Goal: Transaction & Acquisition: Purchase product/service

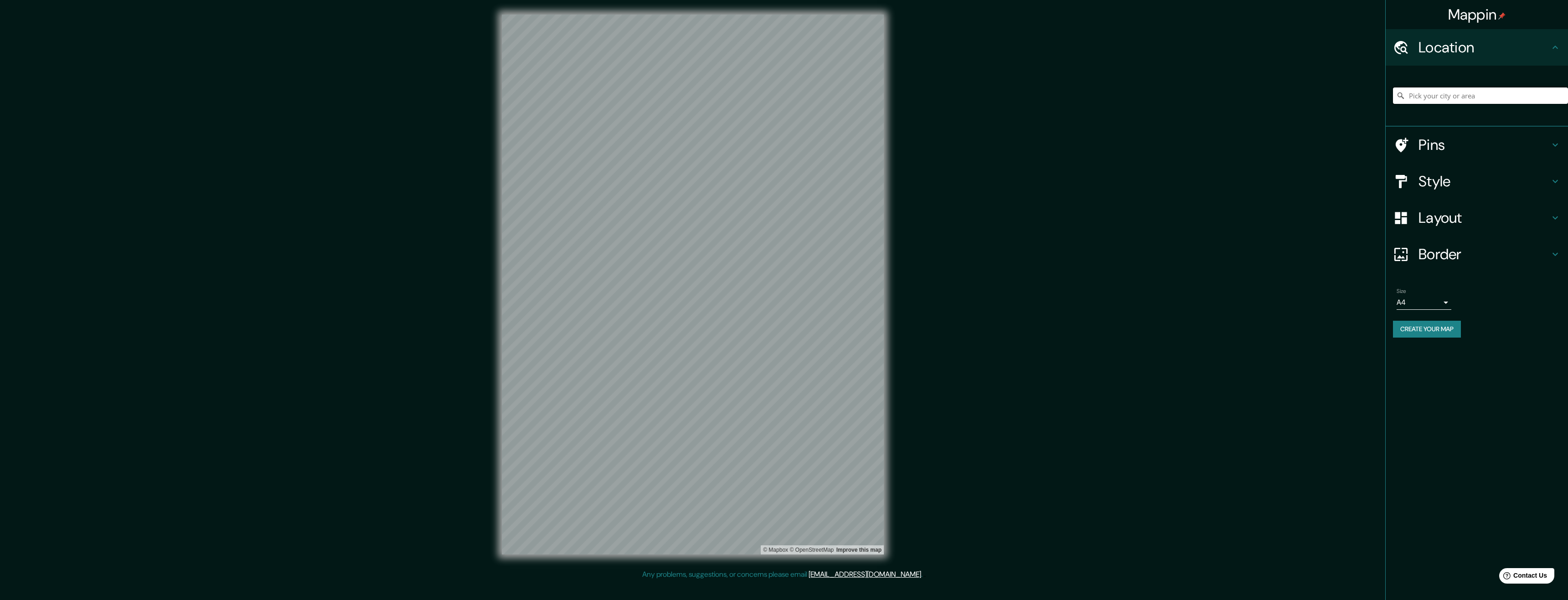
click at [1438, 99] on input "Pick your city or area" at bounding box center [1480, 96] width 175 height 16
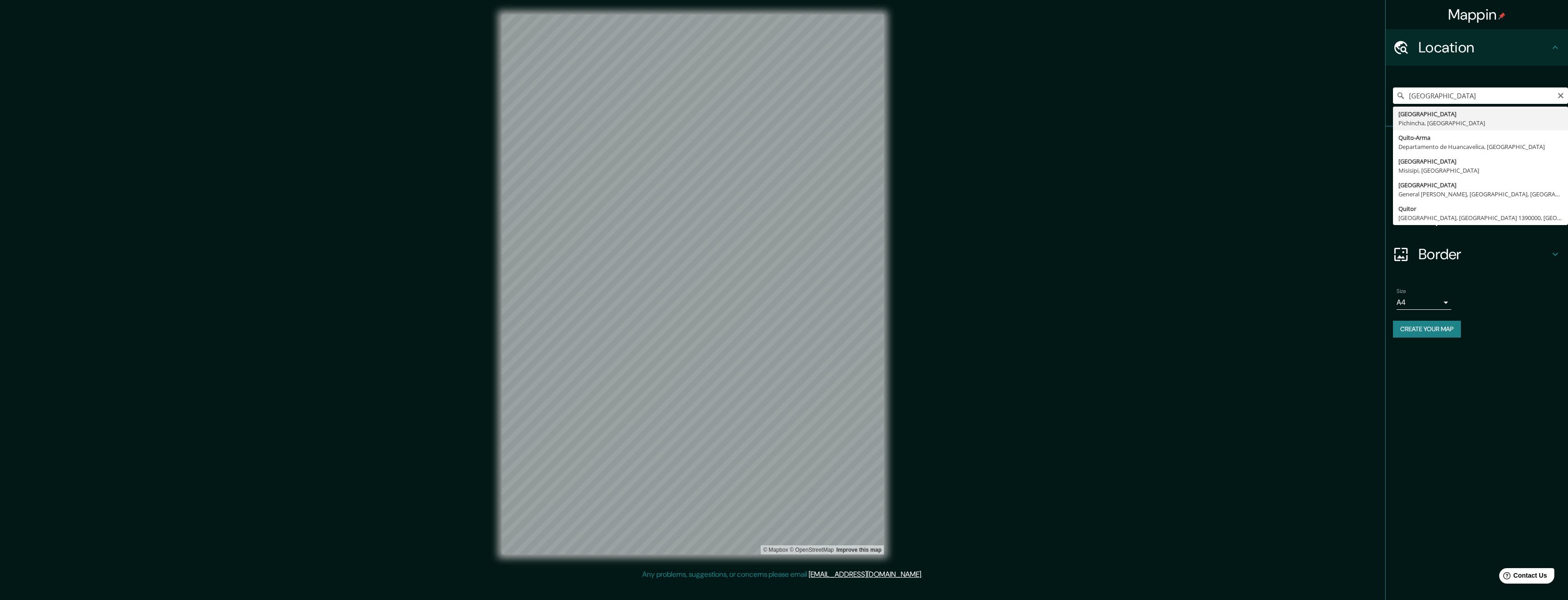
type input "Quito, Pichincha, Ecuador"
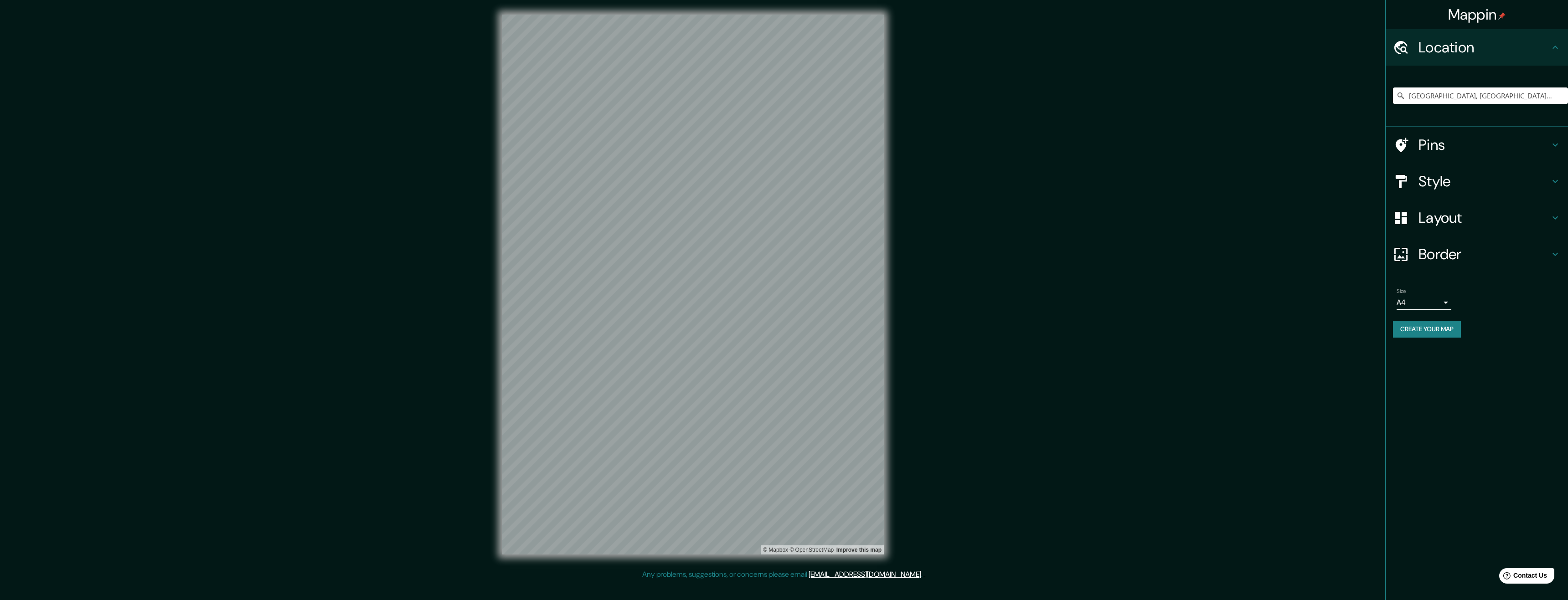
click at [1457, 183] on h4 "Style" at bounding box center [1484, 181] width 131 height 18
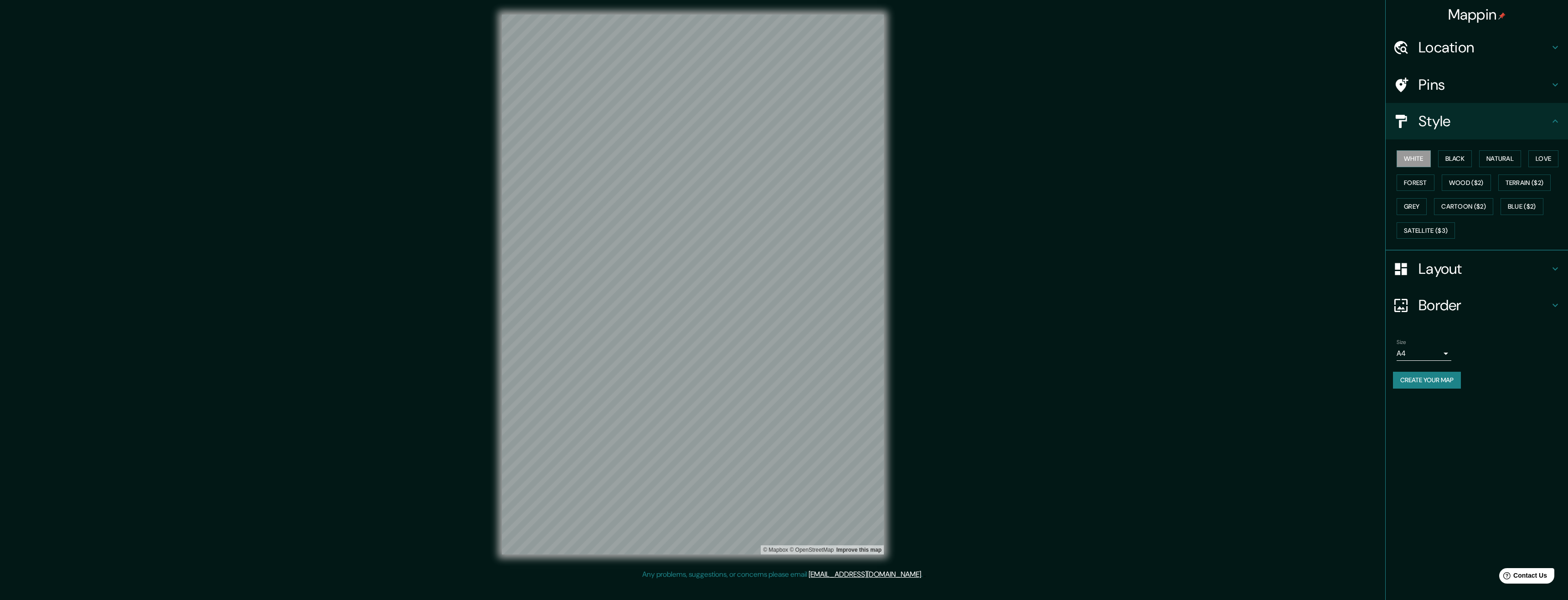
click at [1447, 304] on h4 "Border" at bounding box center [1484, 305] width 131 height 18
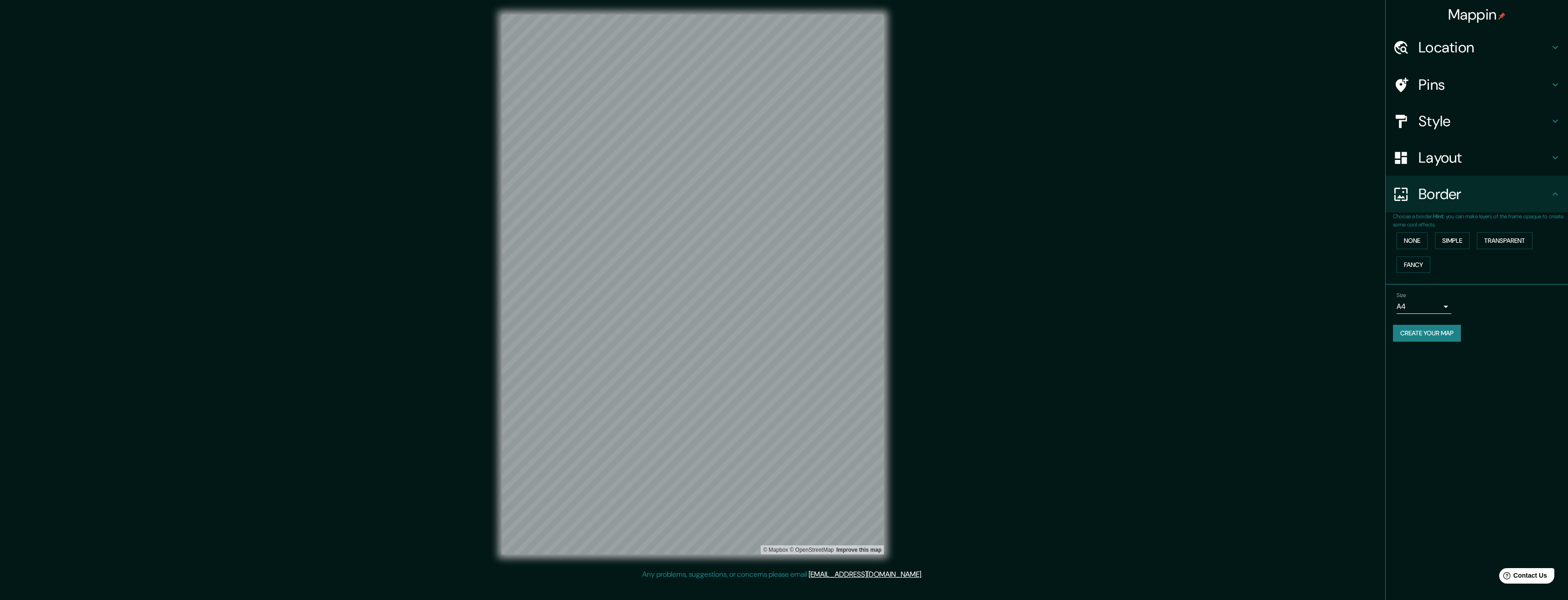
click at [1464, 173] on div "Layout" at bounding box center [1477, 158] width 183 height 37
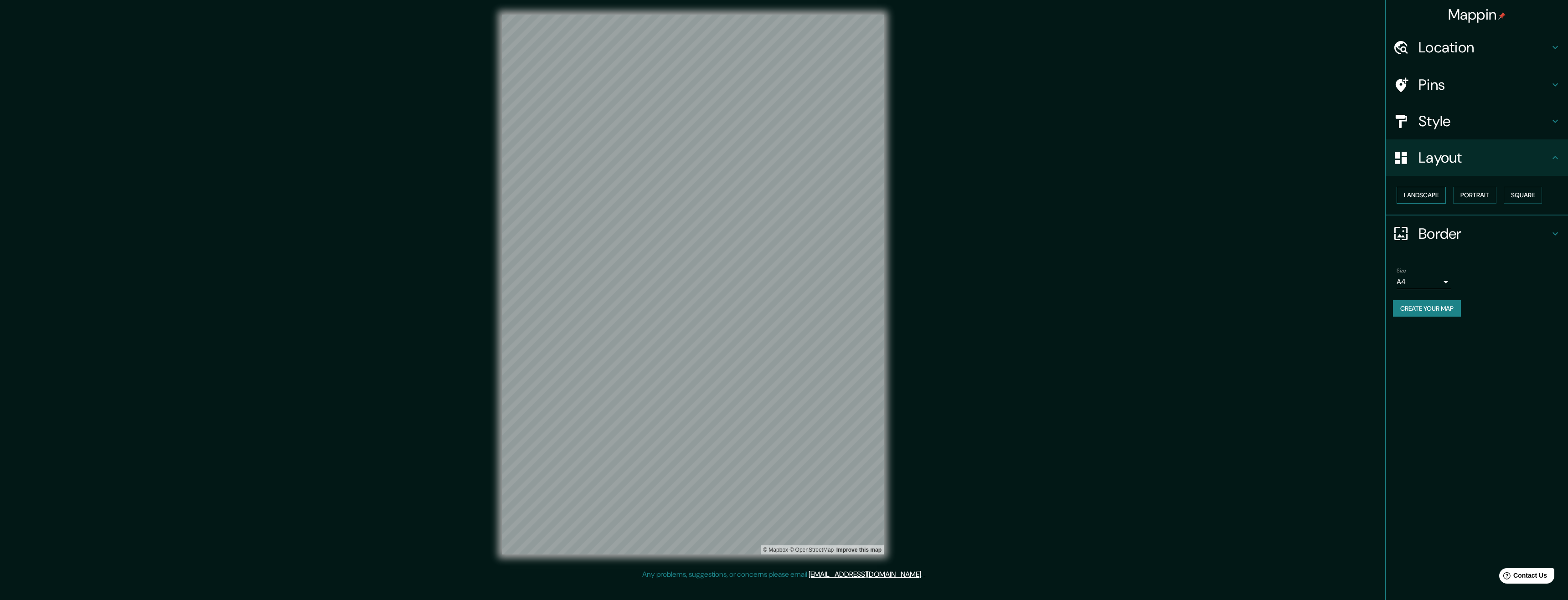
click at [1444, 190] on button "Landscape" at bounding box center [1421, 195] width 49 height 17
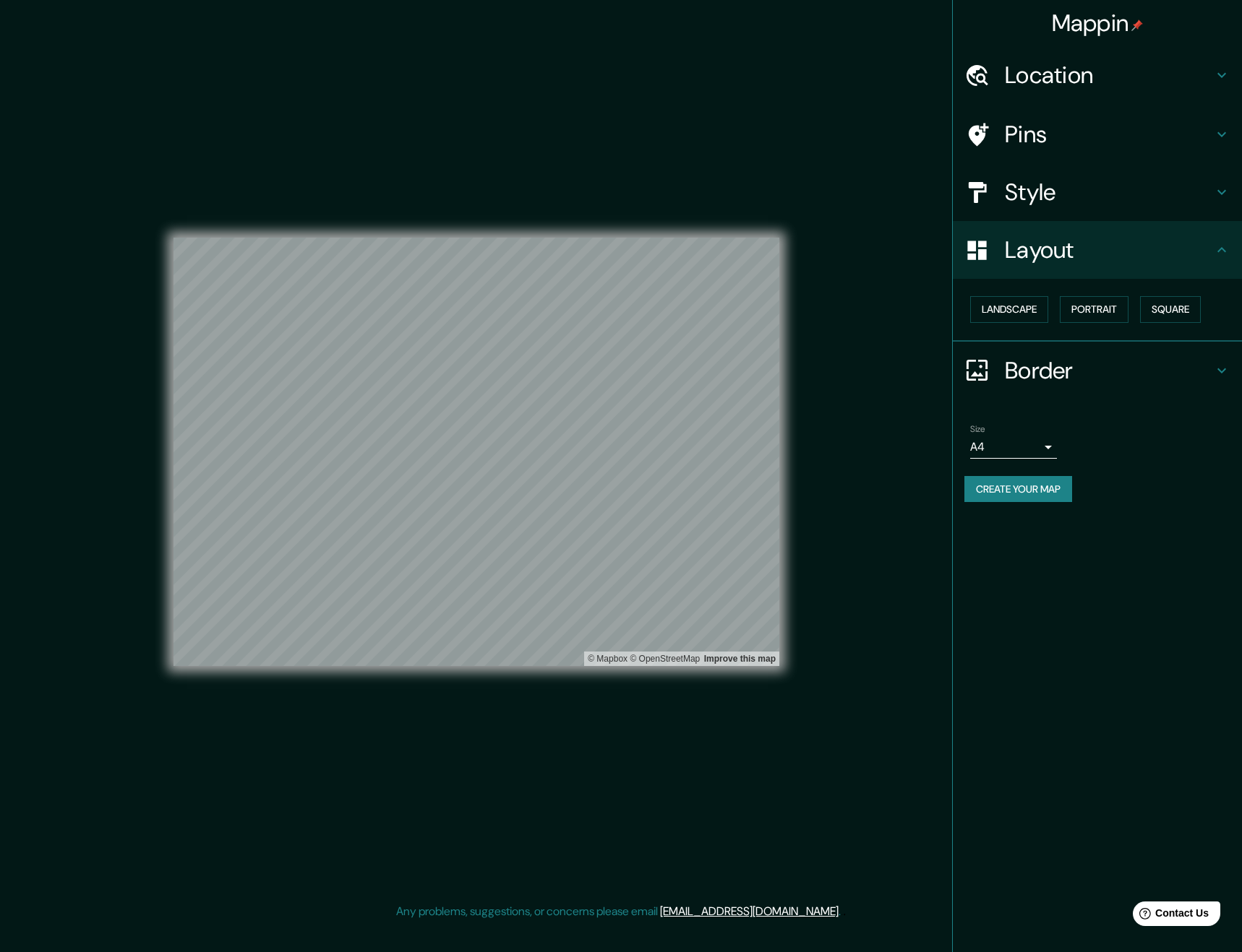
click at [281, 443] on div "Mappin Location Quito, Pichincha, Ecuador Pins Style Layout Landscape Portrait …" at bounding box center [621, 463] width 1242 height 926
click at [1046, 453] on body "Mappin Location Quito, Pichincha, Ecuador Pins Style Layout Landscape Portrait …" at bounding box center [621, 476] width 1242 height 952
click at [1026, 500] on li "A3" at bounding box center [1013, 503] width 87 height 26
click at [1115, 183] on h4 "Style" at bounding box center [1109, 192] width 208 height 29
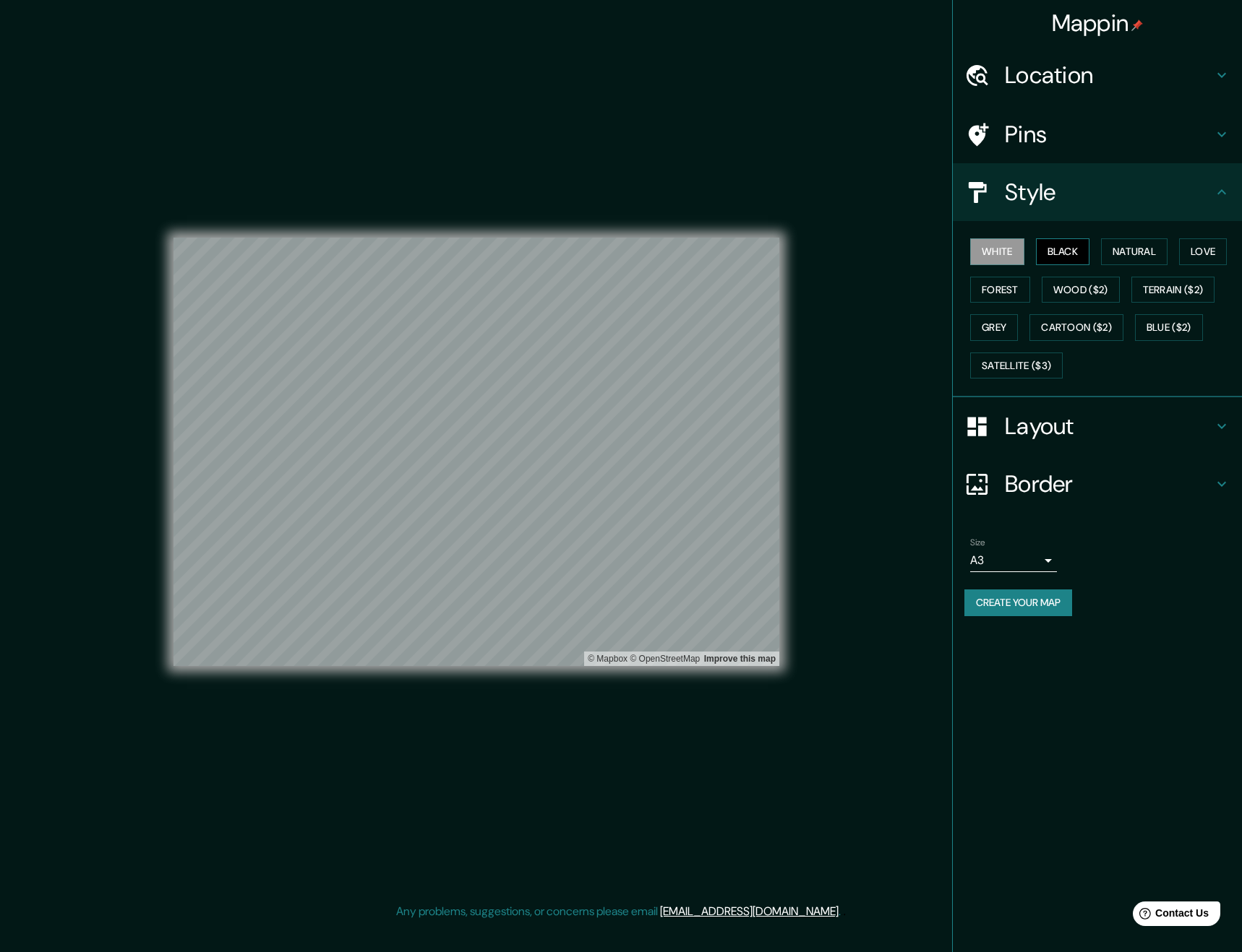
click at [1075, 248] on button "Black" at bounding box center [1063, 252] width 54 height 27
click at [1026, 606] on button "Create your map" at bounding box center [1018, 603] width 108 height 27
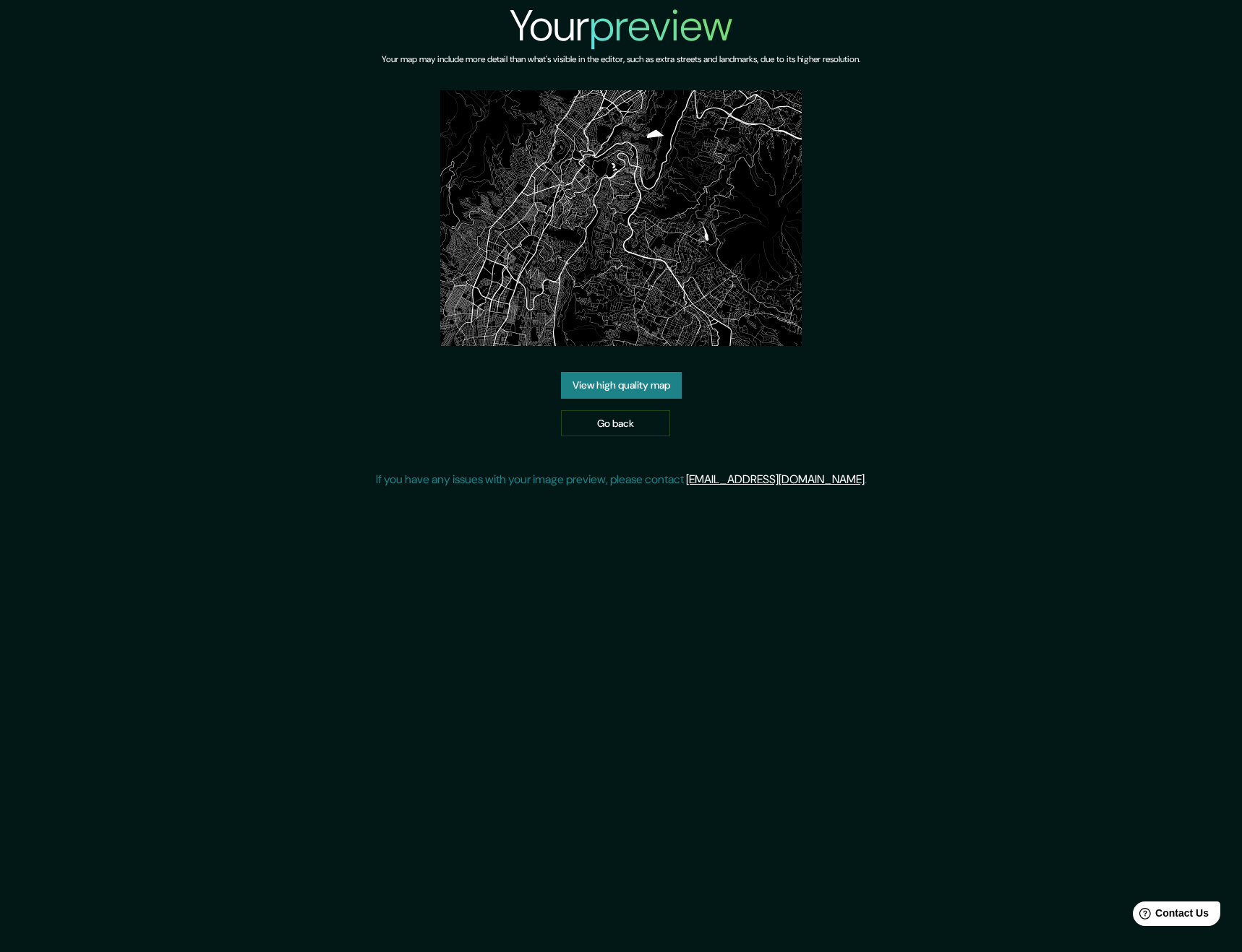
click at [643, 138] on img at bounding box center [621, 218] width 361 height 256
click at [632, 419] on link "Go back" at bounding box center [615, 423] width 109 height 27
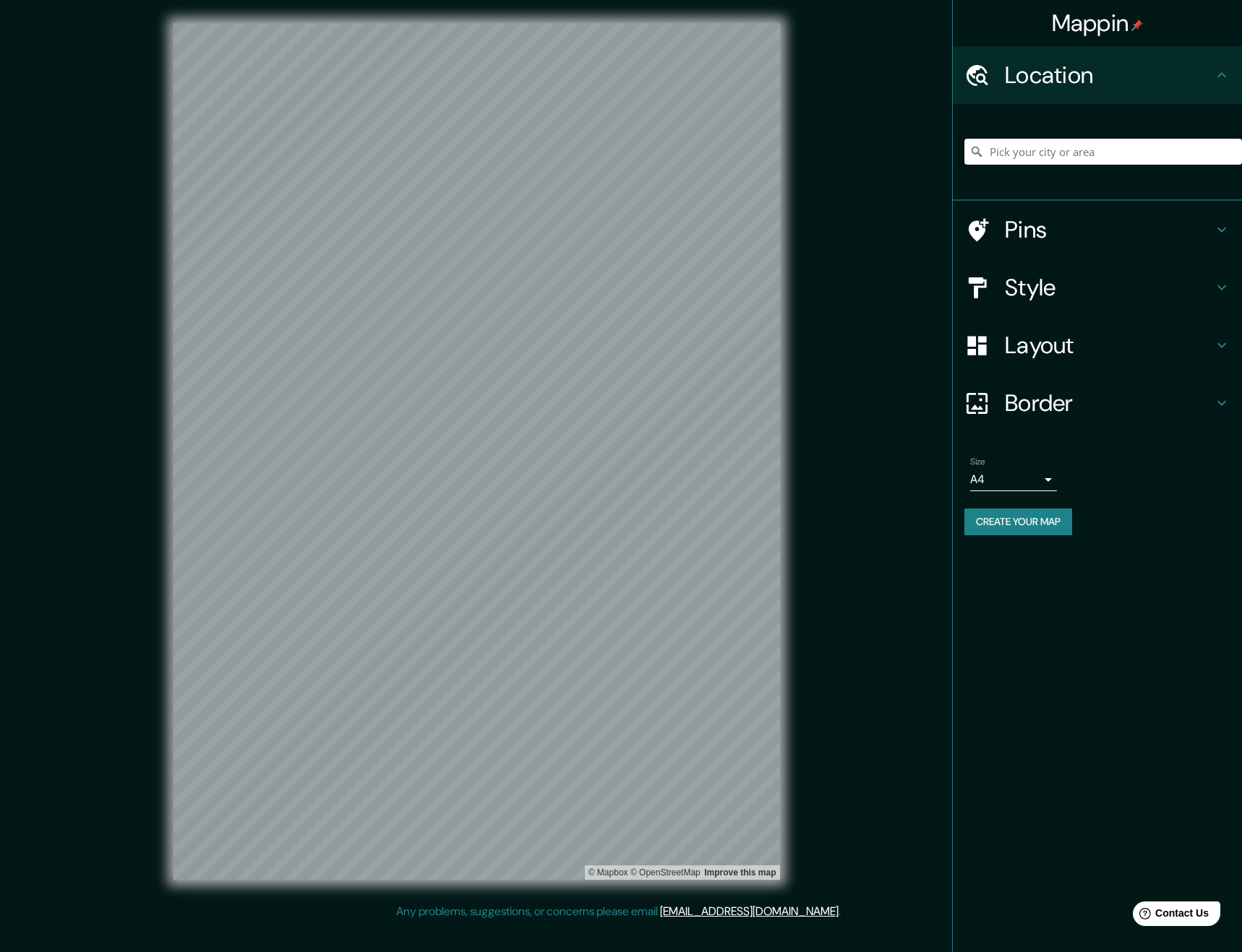
click at [1005, 158] on input "Pick your city or area" at bounding box center [1103, 151] width 278 height 26
type input "Quito, Pichincha, Ecuador"
click at [1072, 336] on h4 "Layout" at bounding box center [1109, 345] width 208 height 29
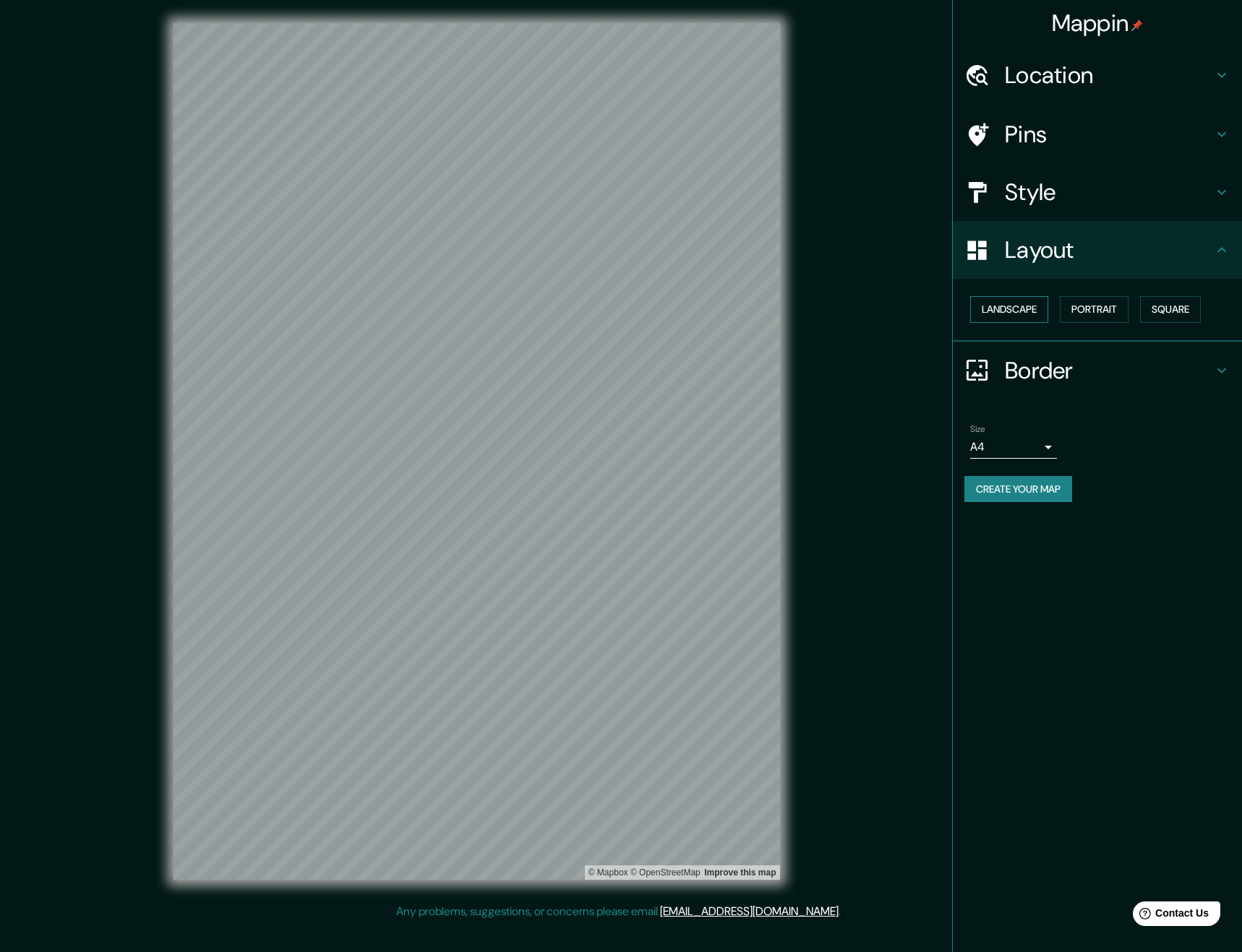
click at [1026, 318] on button "Landscape" at bounding box center [1008, 310] width 78 height 27
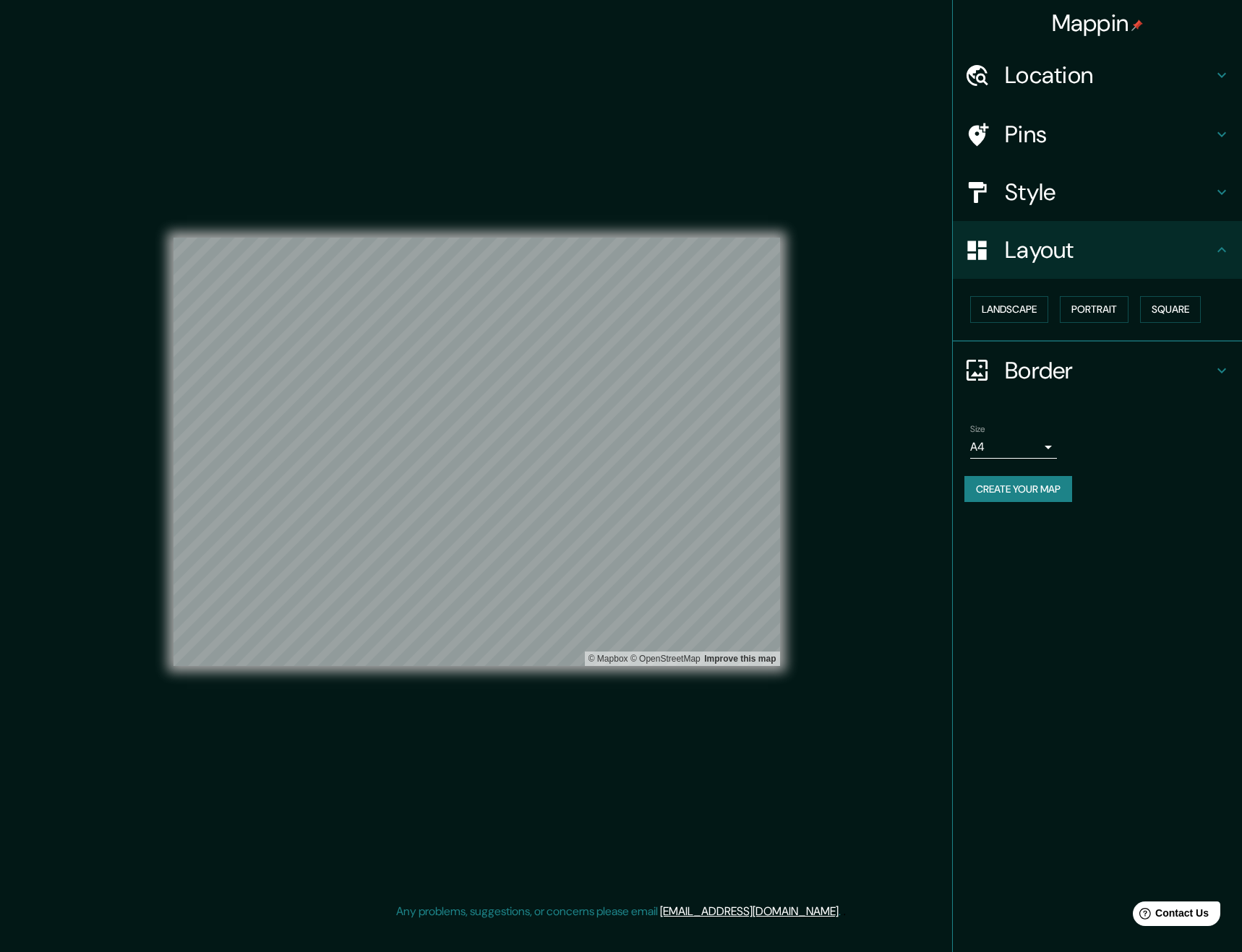
click at [1089, 200] on h4 "Style" at bounding box center [1109, 192] width 208 height 29
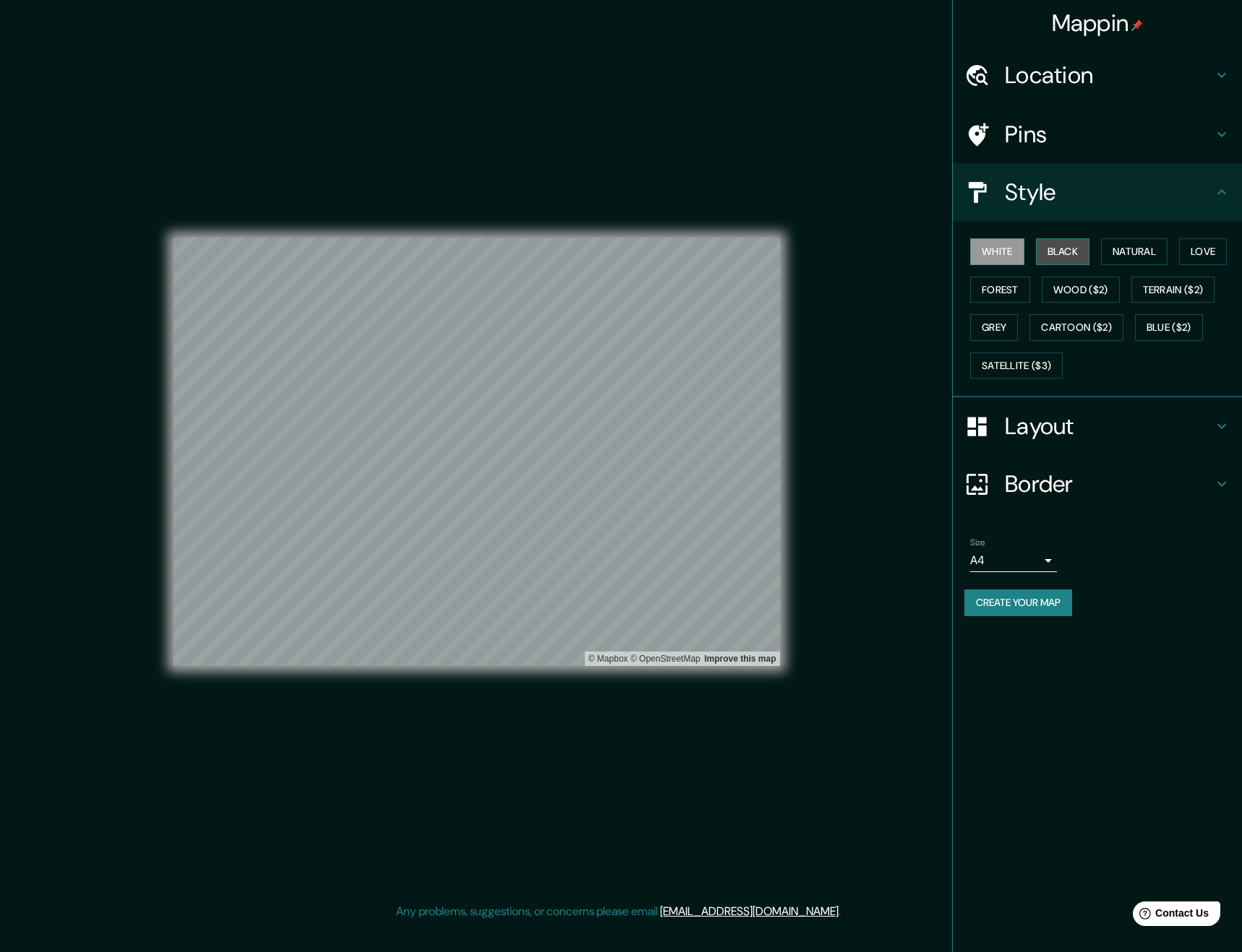
click at [1081, 241] on button "Black" at bounding box center [1063, 252] width 54 height 27
click at [1052, 560] on body "Mappin Location Quito, Pichincha, Ecuador Quito Pichincha, Ecuador Quito-Arma D…" at bounding box center [621, 476] width 1242 height 952
click at [1021, 605] on li "A3" at bounding box center [1013, 616] width 87 height 26
type input "a4"
click at [1021, 604] on button "Create your map" at bounding box center [1018, 603] width 108 height 27
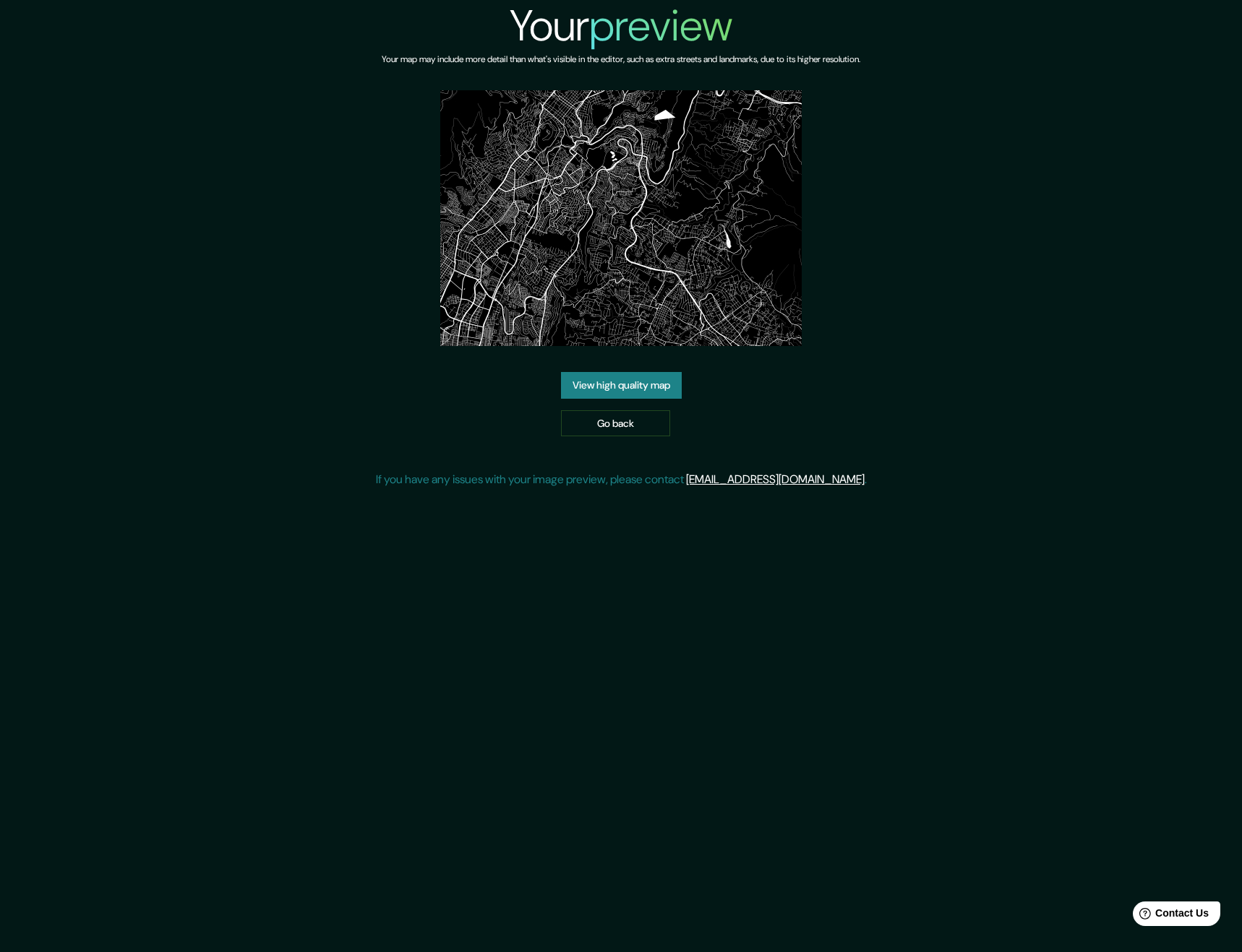
click at [668, 387] on link "View high quality map" at bounding box center [621, 386] width 121 height 27
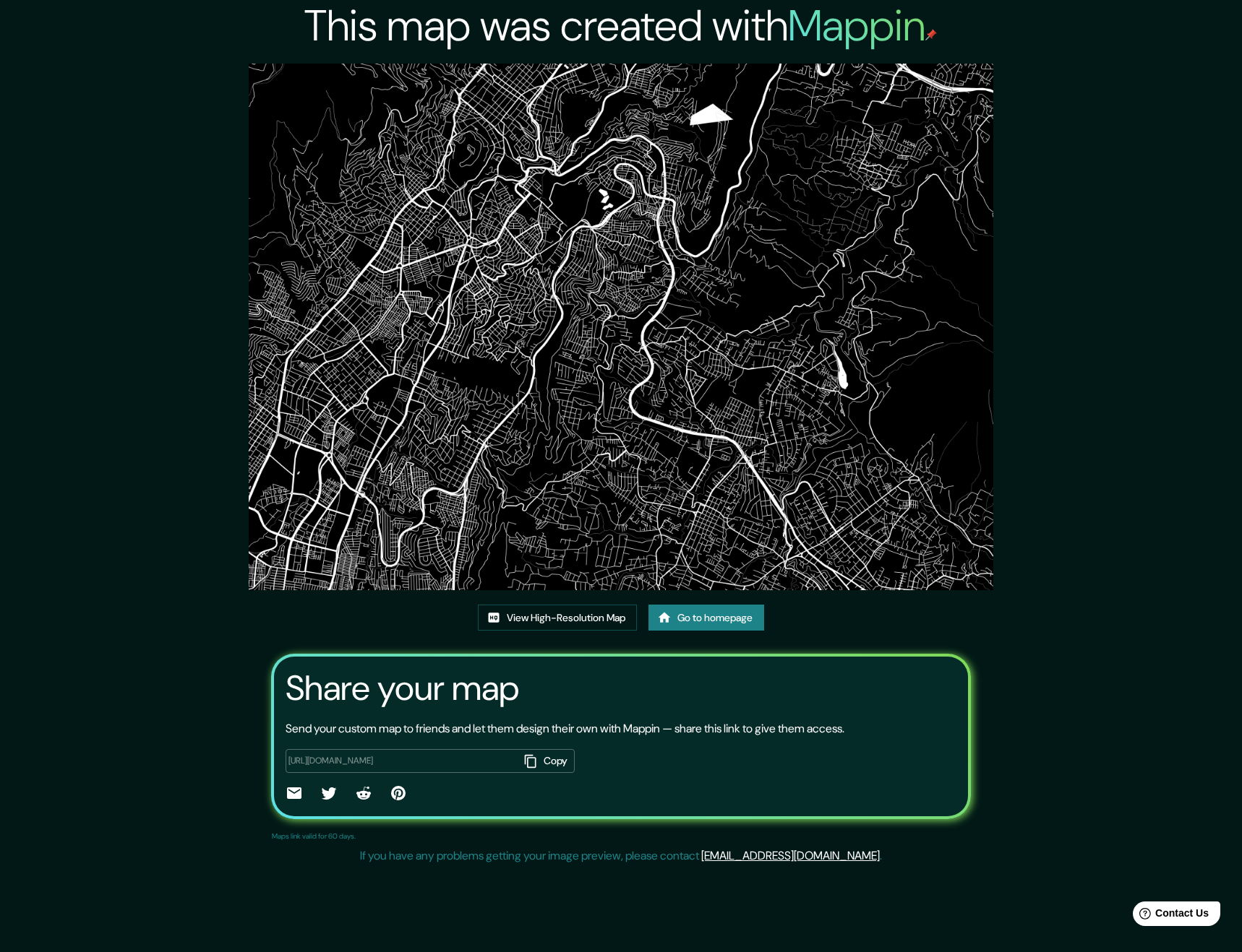
drag, startPoint x: 653, startPoint y: 359, endPoint x: 550, endPoint y: 758, distance: 412.1
click at [551, 759] on button "Copy" at bounding box center [546, 761] width 56 height 24
click at [538, 618] on link "View High-Resolution Map" at bounding box center [557, 618] width 159 height 27
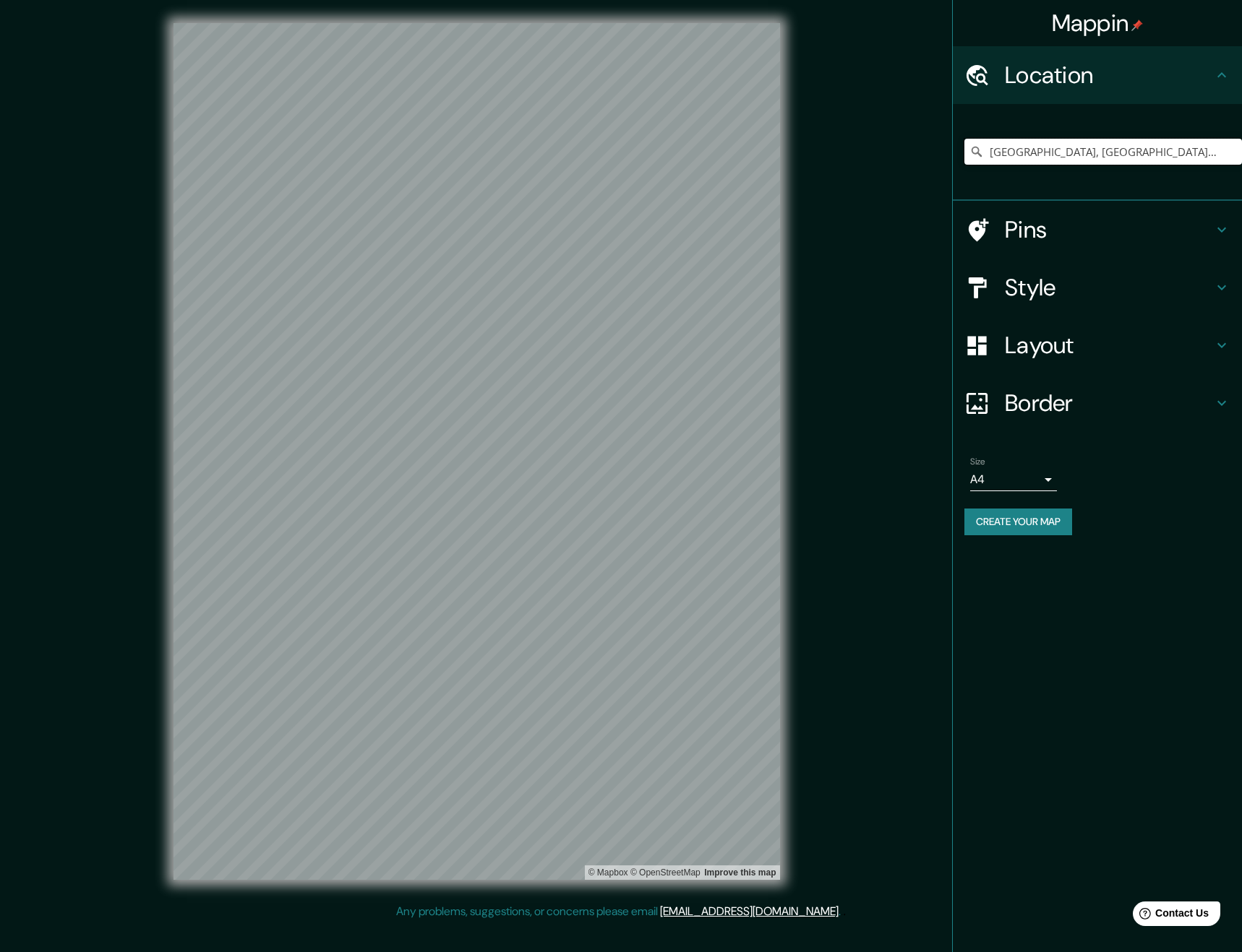
click at [1024, 156] on input "Quito, Pichincha, Ecuador" at bounding box center [1103, 151] width 278 height 26
click at [1014, 155] on input "QuitoPichincha, Ecuador" at bounding box center [1103, 151] width 278 height 26
click at [1014, 154] on input "QuitoPichincha, Ecuador" at bounding box center [1103, 151] width 278 height 26
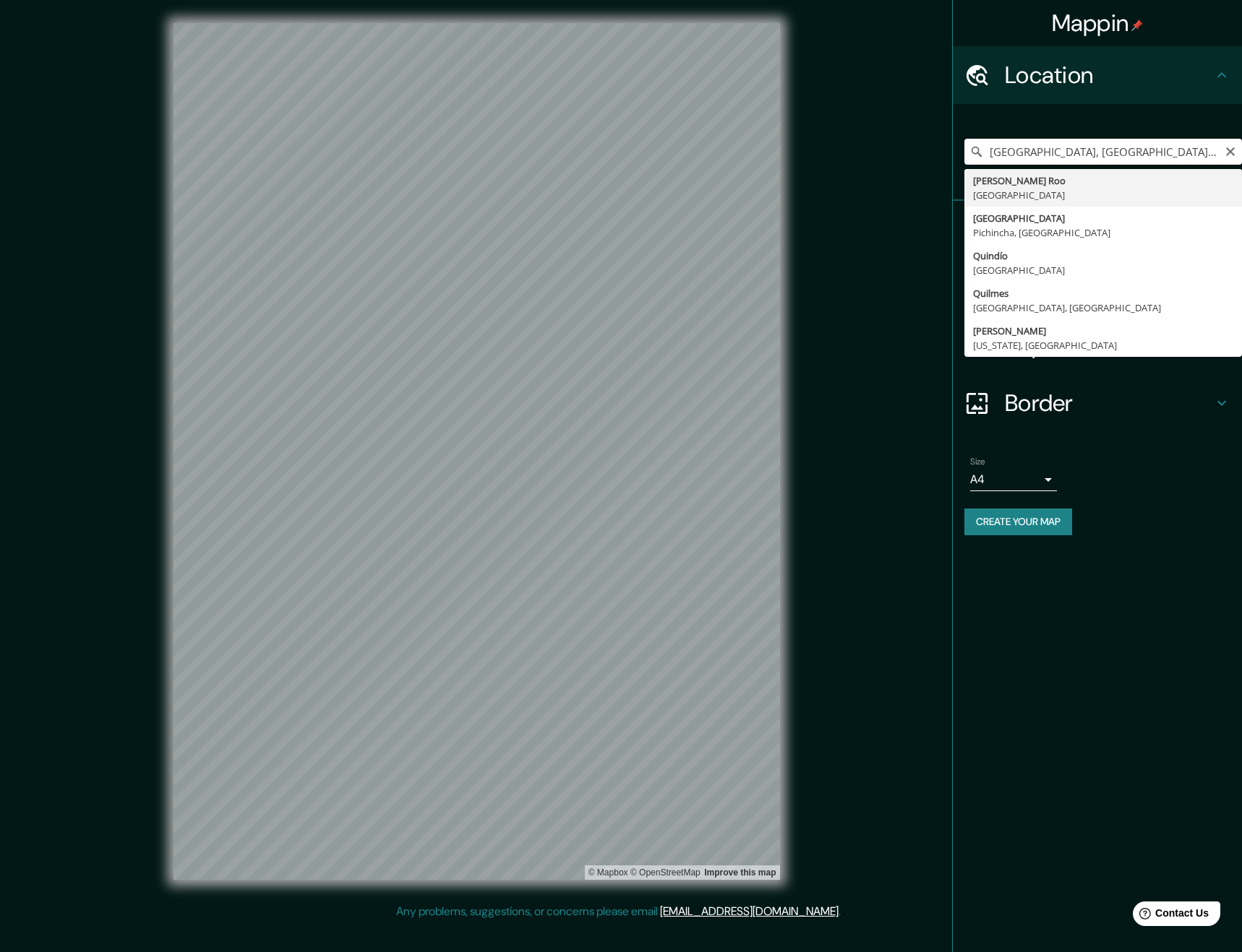
drag, startPoint x: 1136, startPoint y: 143, endPoint x: 807, endPoint y: 123, distance: 329.6
click at [868, 128] on div "Mappin Location Quebec, Quebec, Canadá Quintana Roo México Quito Pichincha, Ecu…" at bounding box center [621, 463] width 1242 height 926
type input "Quito, Pichincha, Ecuador"
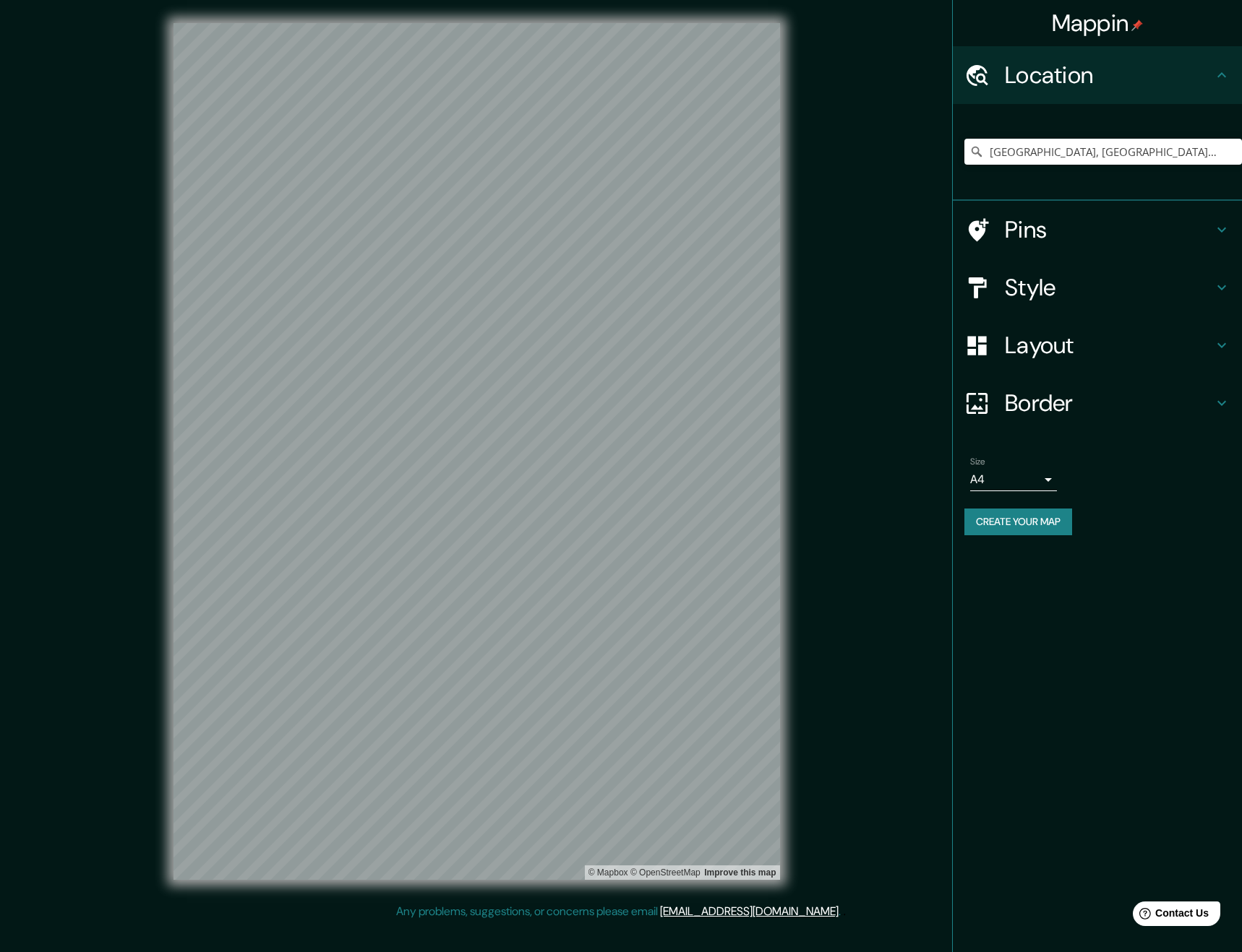
click at [1063, 298] on h4 "Style" at bounding box center [1109, 287] width 208 height 29
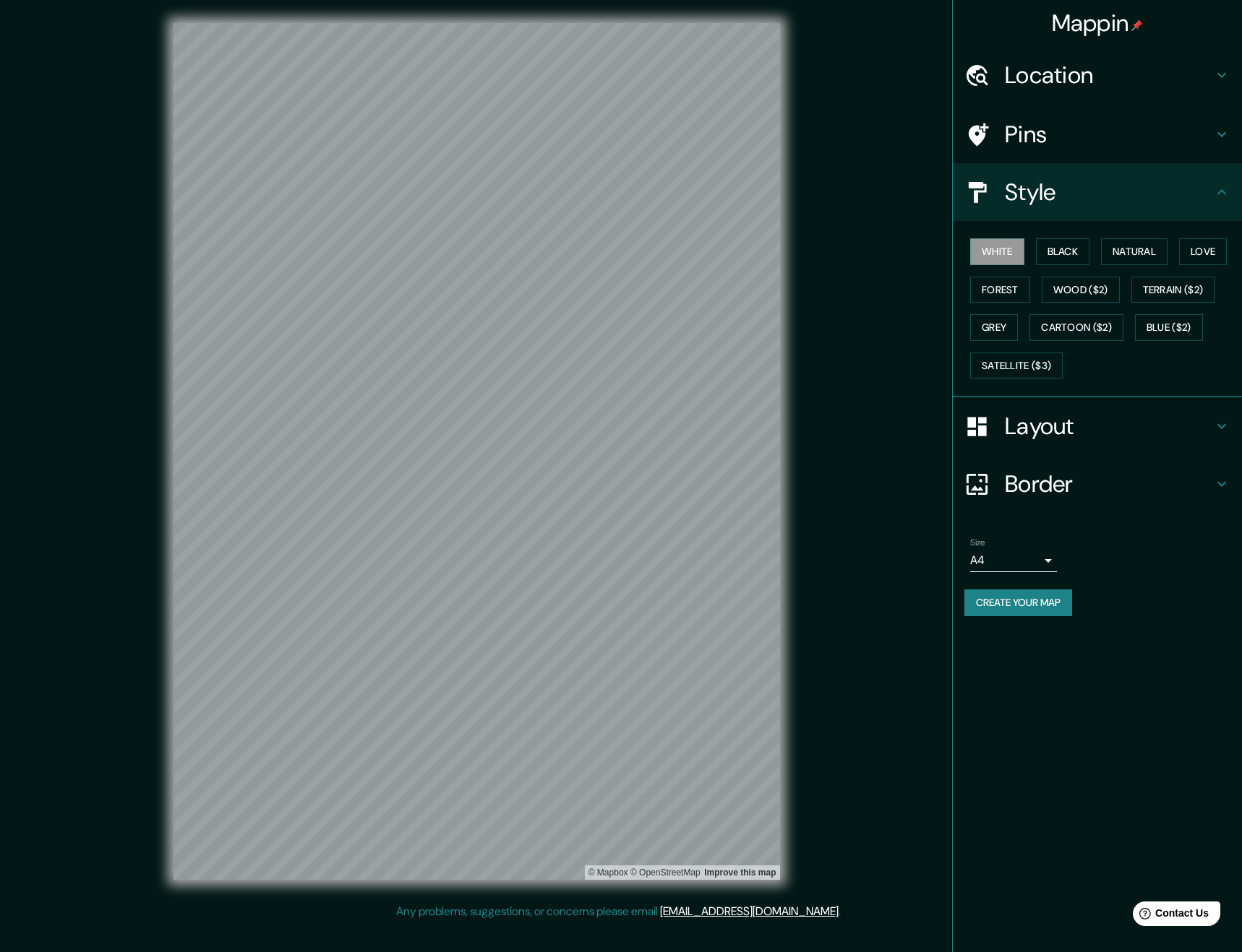
click at [1048, 413] on h4 "Layout" at bounding box center [1109, 426] width 208 height 29
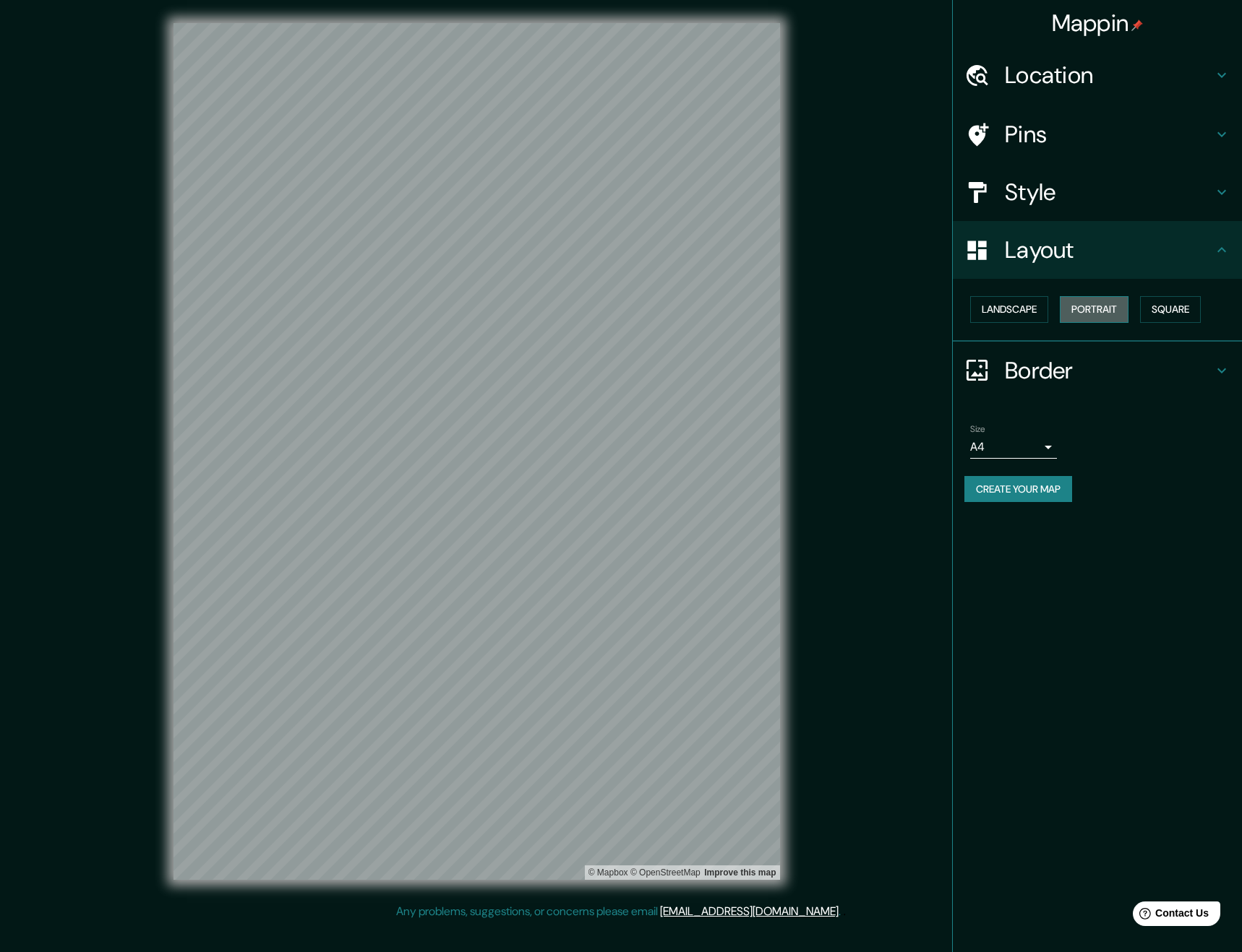
click at [1074, 308] on button "Portrait" at bounding box center [1093, 310] width 69 height 27
click at [1170, 317] on button "Square" at bounding box center [1170, 310] width 61 height 27
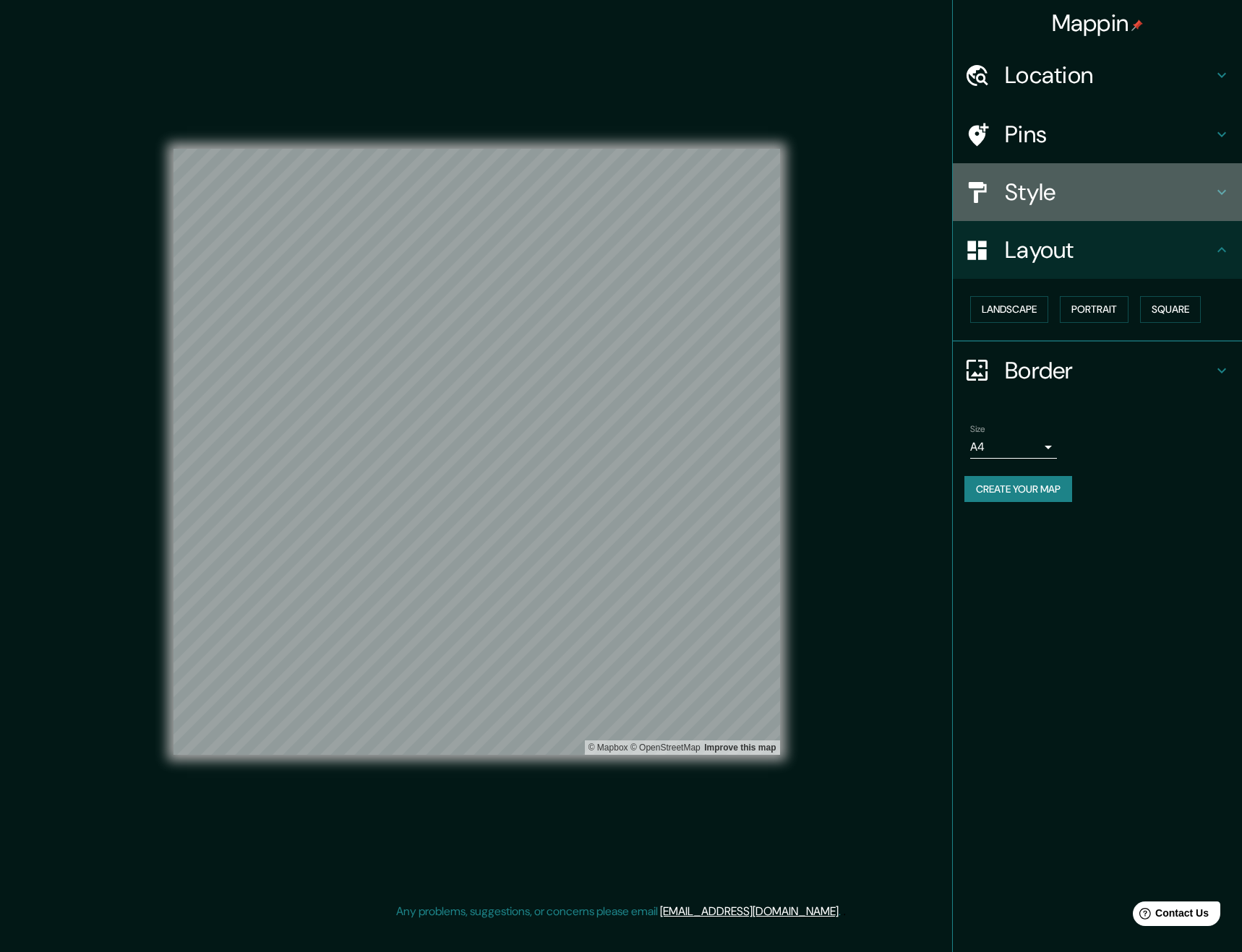
click at [1055, 183] on h4 "Style" at bounding box center [1109, 192] width 208 height 29
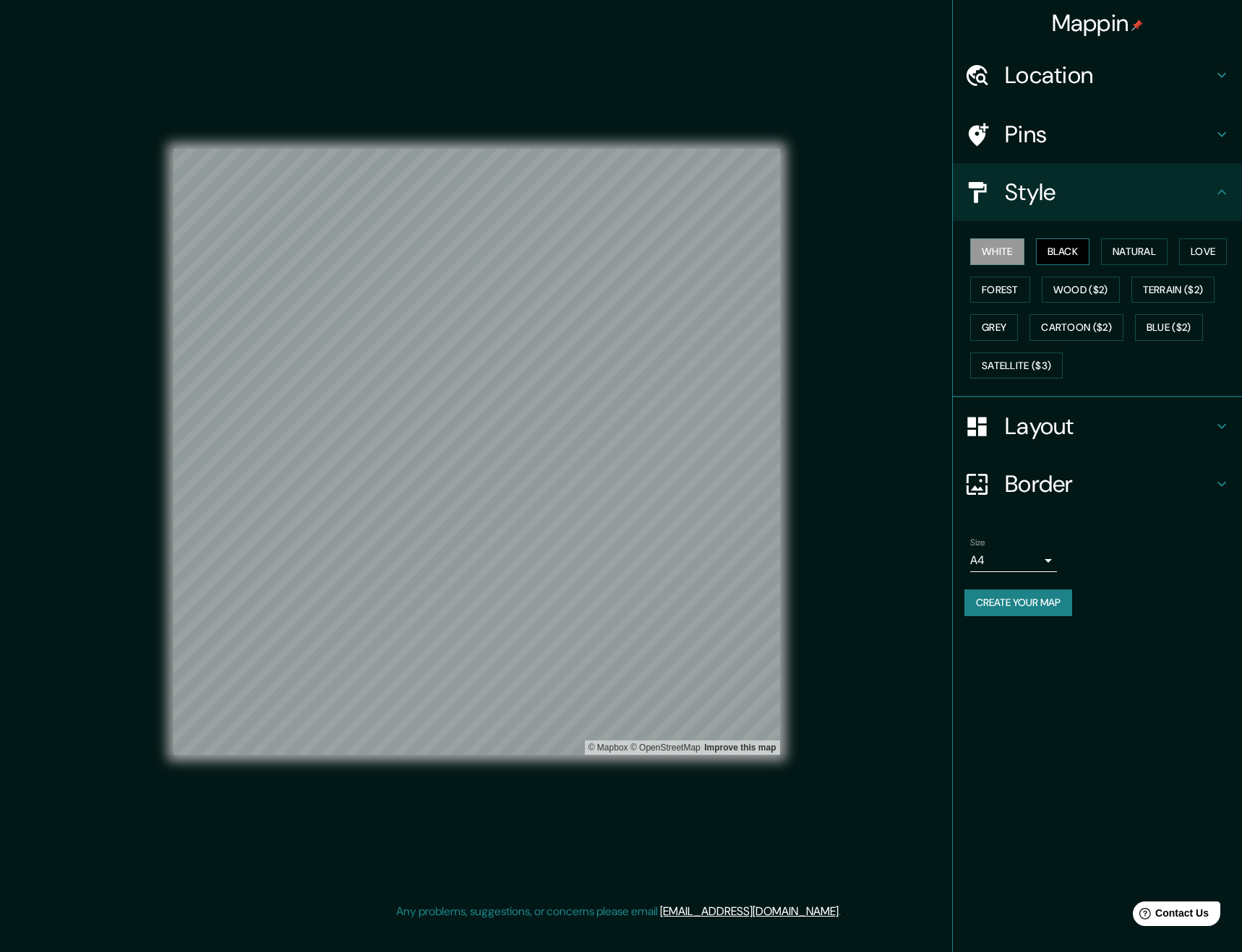
click at [1056, 251] on button "Black" at bounding box center [1063, 252] width 54 height 27
click at [1032, 426] on h4 "Layout" at bounding box center [1109, 426] width 208 height 29
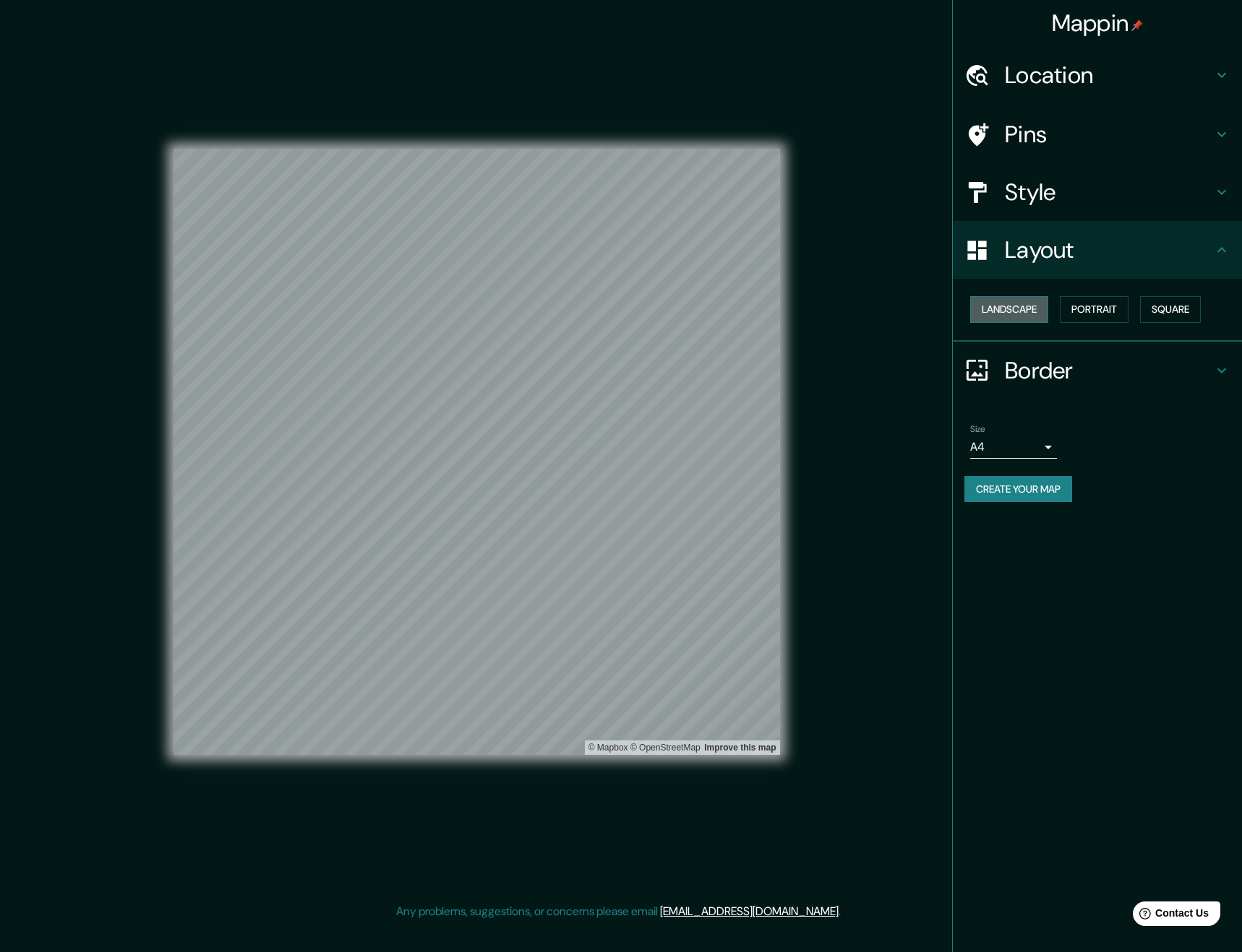
click at [1005, 312] on button "Landscape" at bounding box center [1008, 310] width 78 height 27
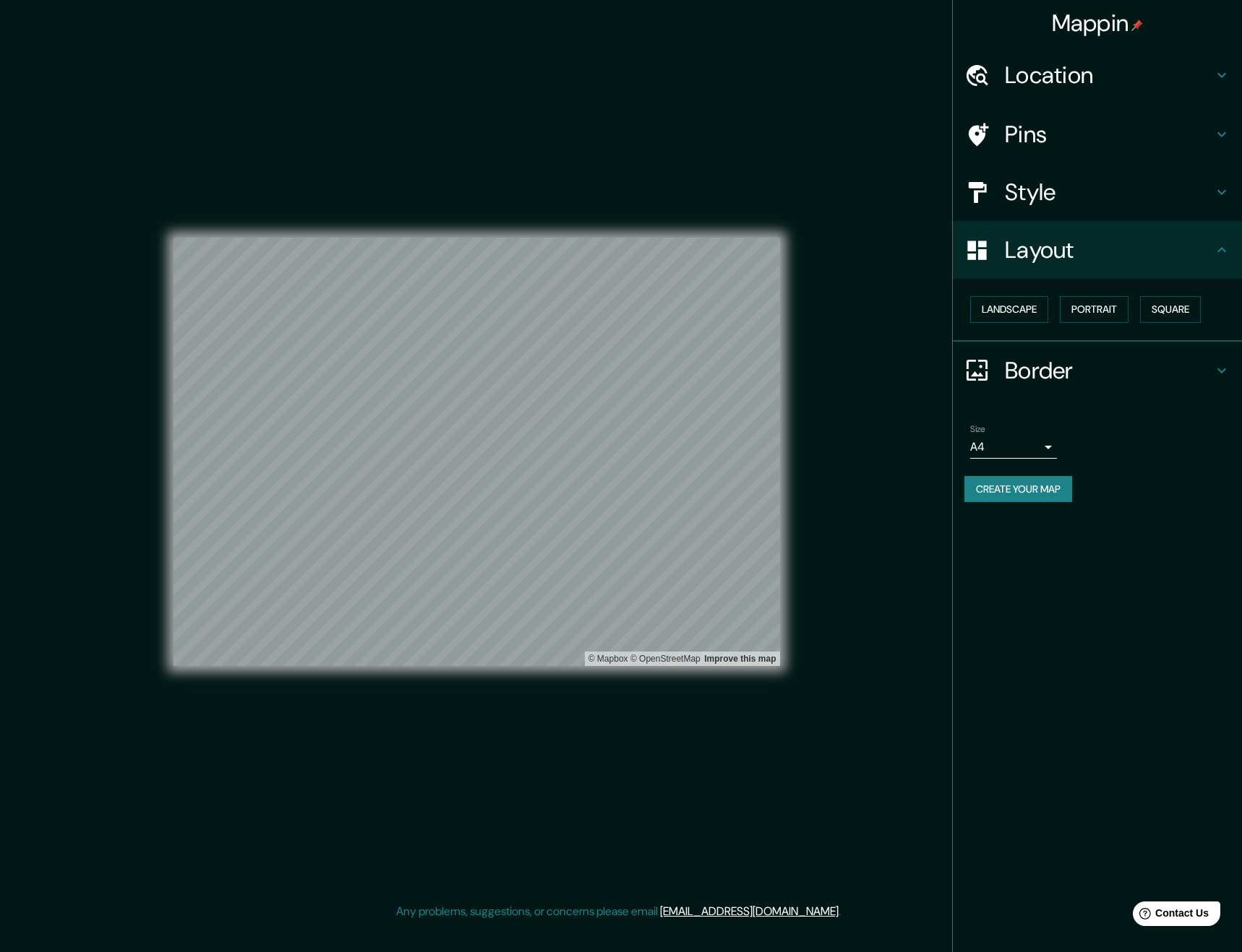
click at [1003, 449] on body "Mappin Location Quito, Pichincha, Ecuador Pins Style Layout Landscape Portrait …" at bounding box center [621, 476] width 1242 height 952
click at [1005, 505] on li "A3" at bounding box center [1013, 503] width 87 height 26
click at [1014, 482] on button "Create your map" at bounding box center [1018, 489] width 108 height 27
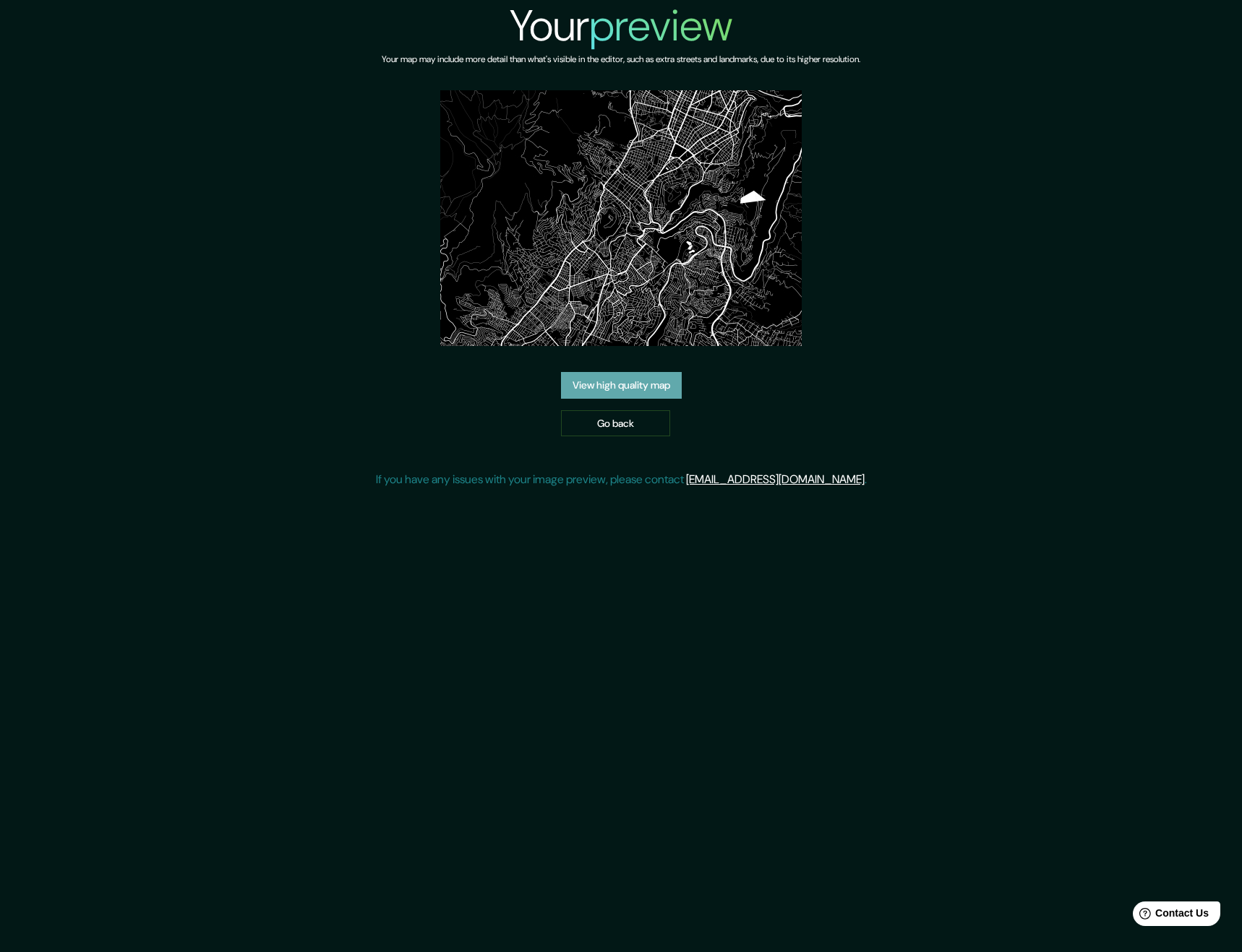
click at [634, 384] on link "View high quality map" at bounding box center [621, 386] width 121 height 27
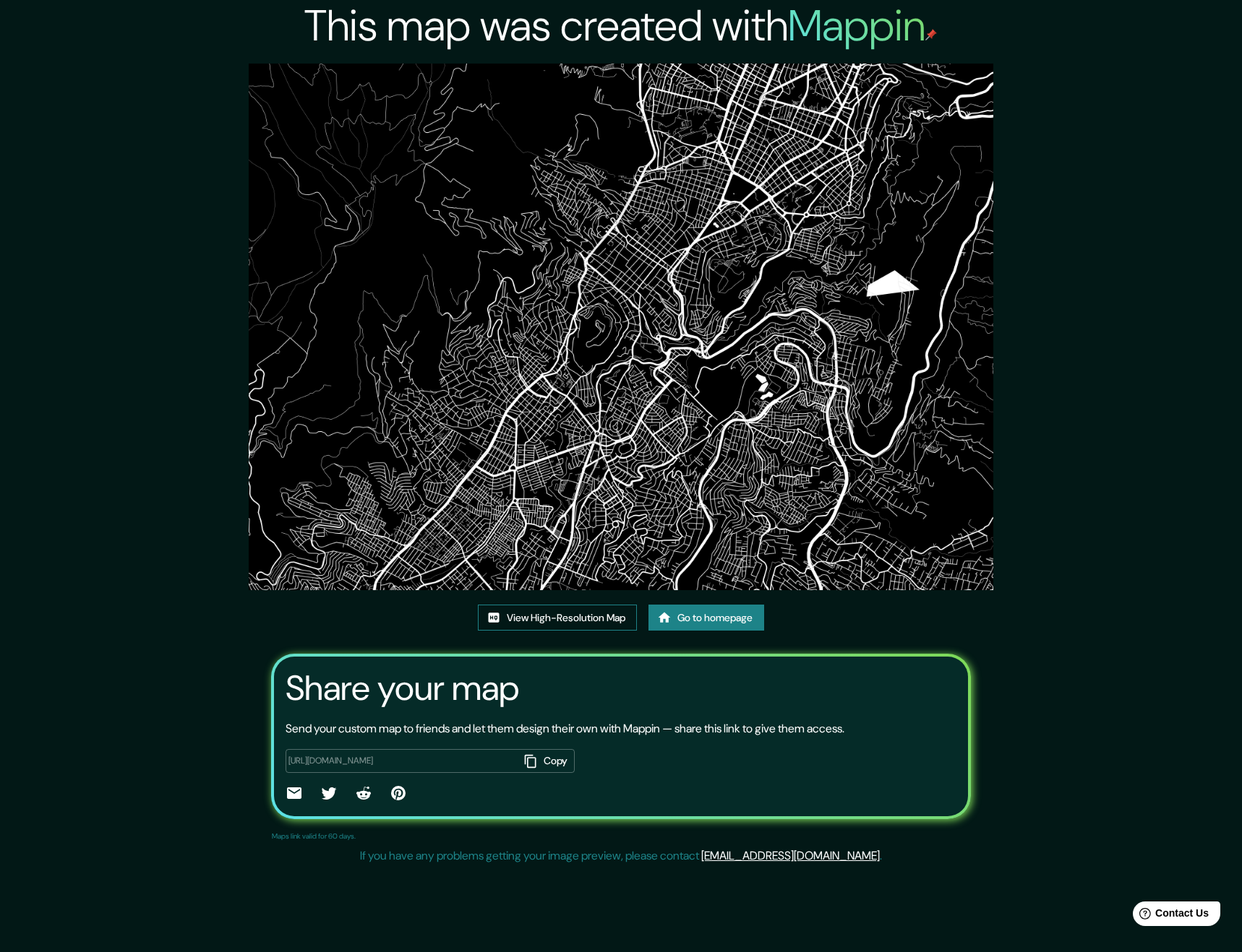
click at [602, 607] on link "View High-Resolution Map" at bounding box center [557, 618] width 159 height 27
